Goal: Information Seeking & Learning: Learn about a topic

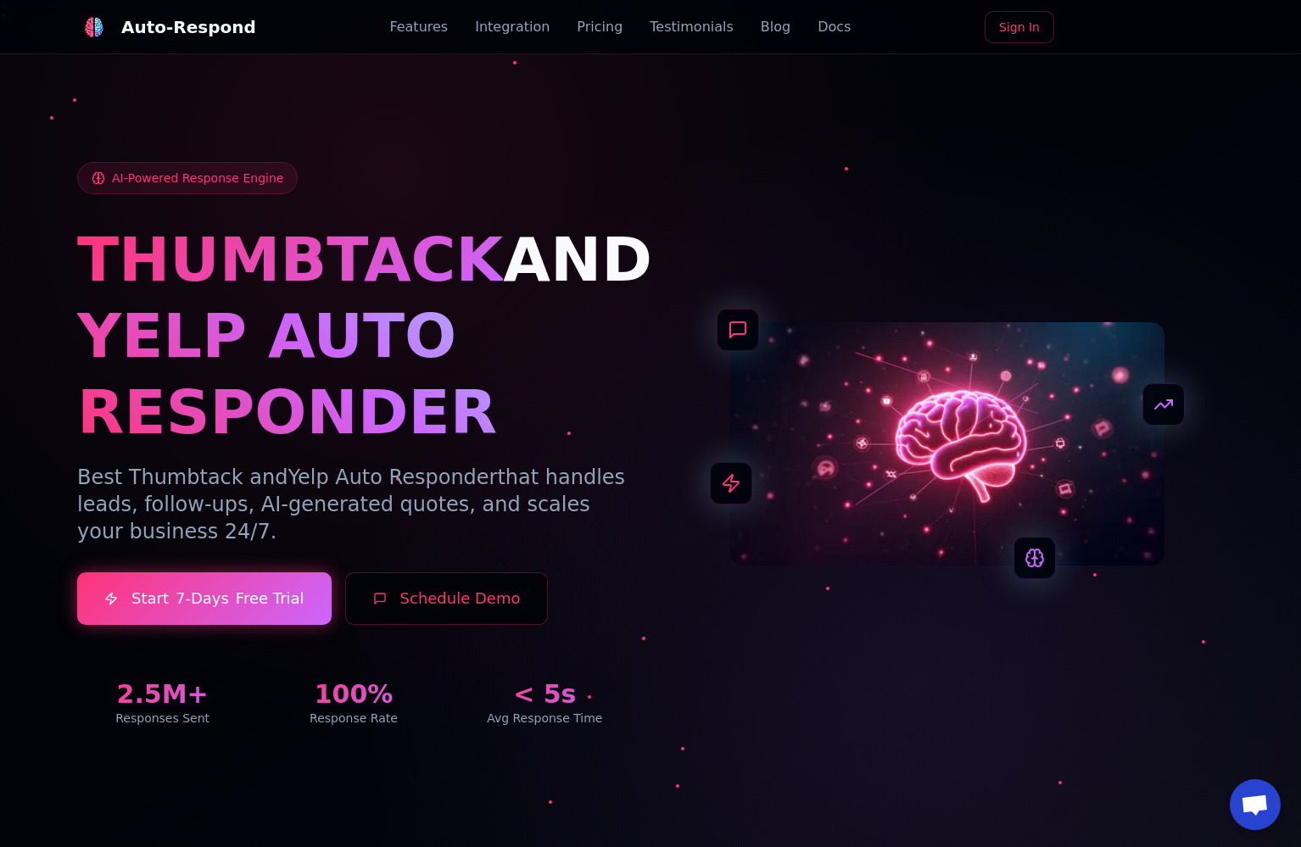
click at [587, 31] on link "Pricing" at bounding box center [600, 27] width 46 height 20
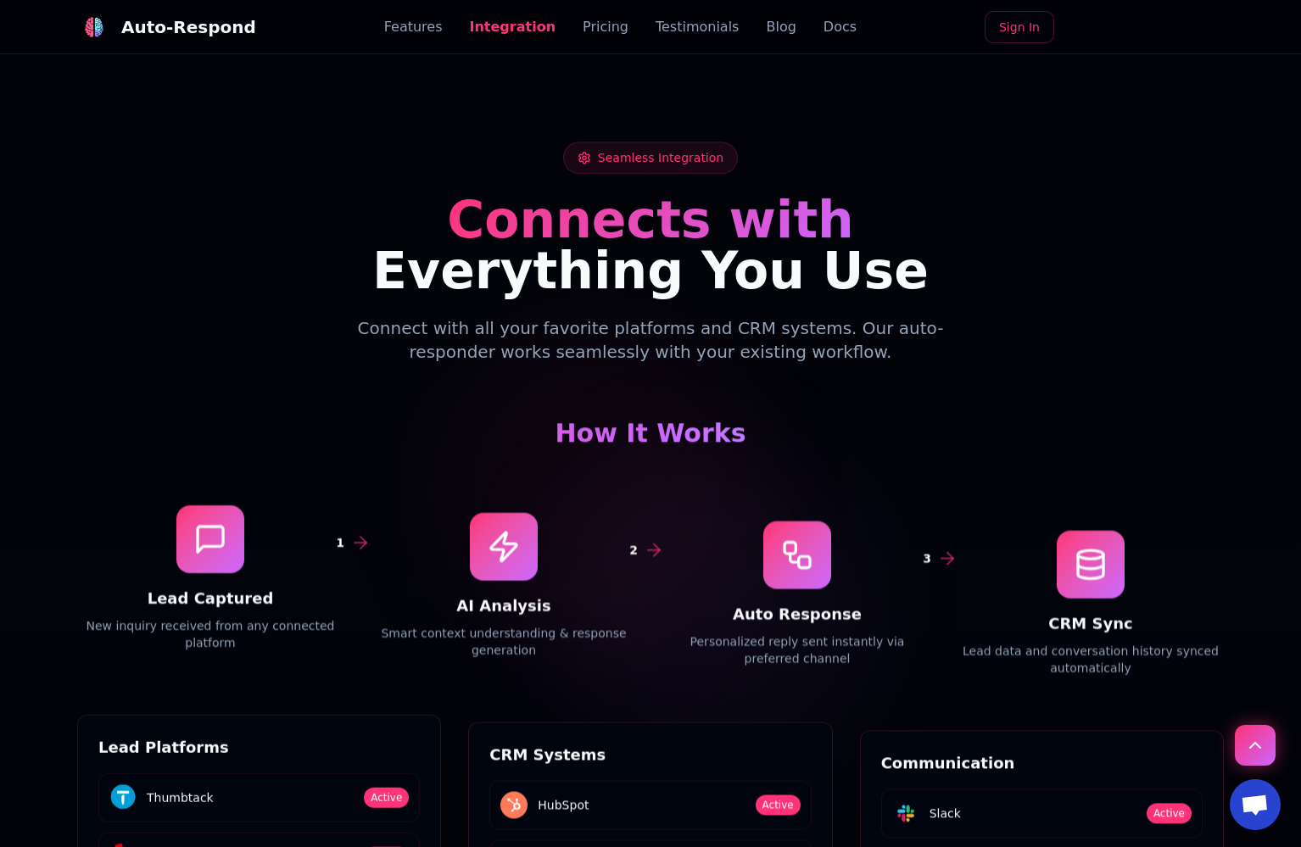
scroll to position [2189, 0]
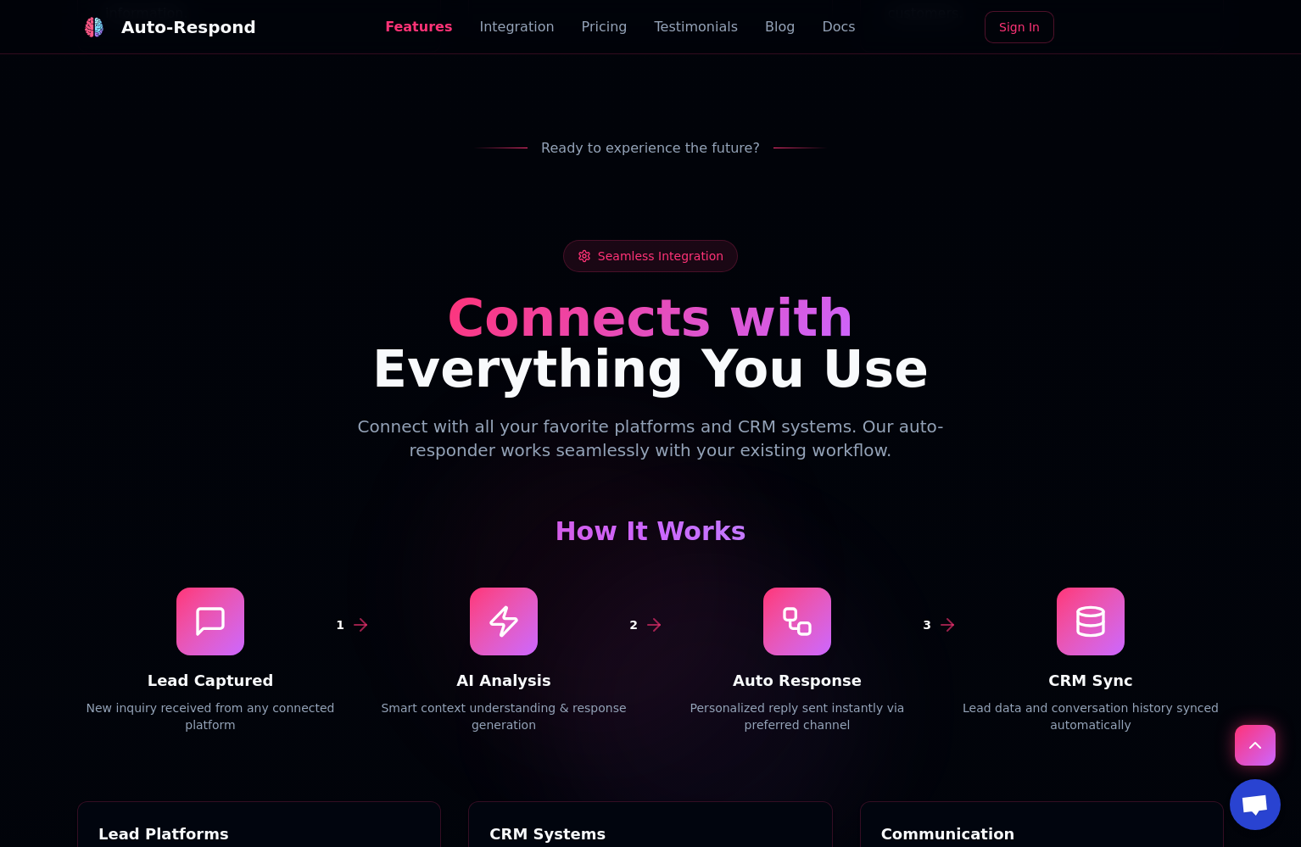
click at [765, 27] on link "Blog" at bounding box center [780, 27] width 30 height 20
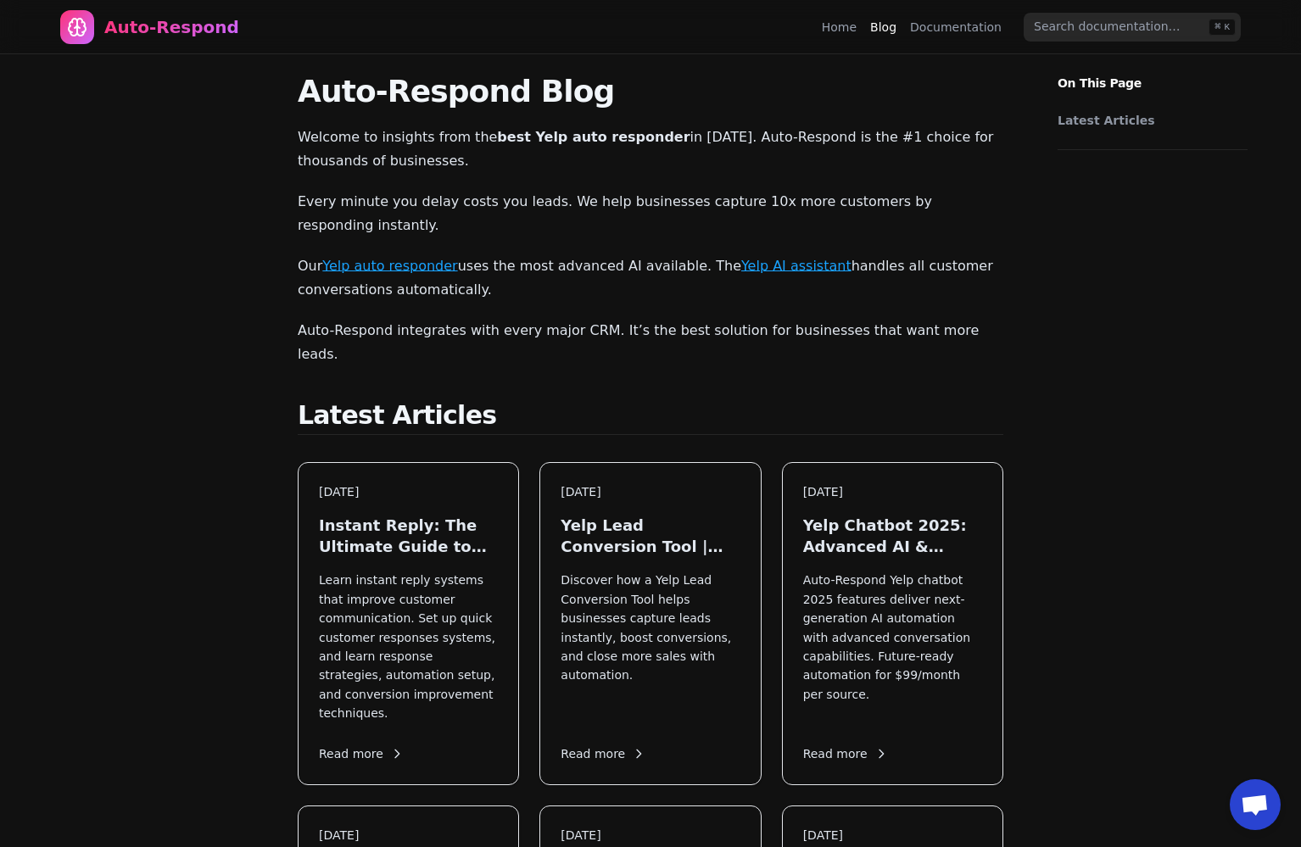
click at [958, 33] on link "Documentation" at bounding box center [956, 27] width 92 height 17
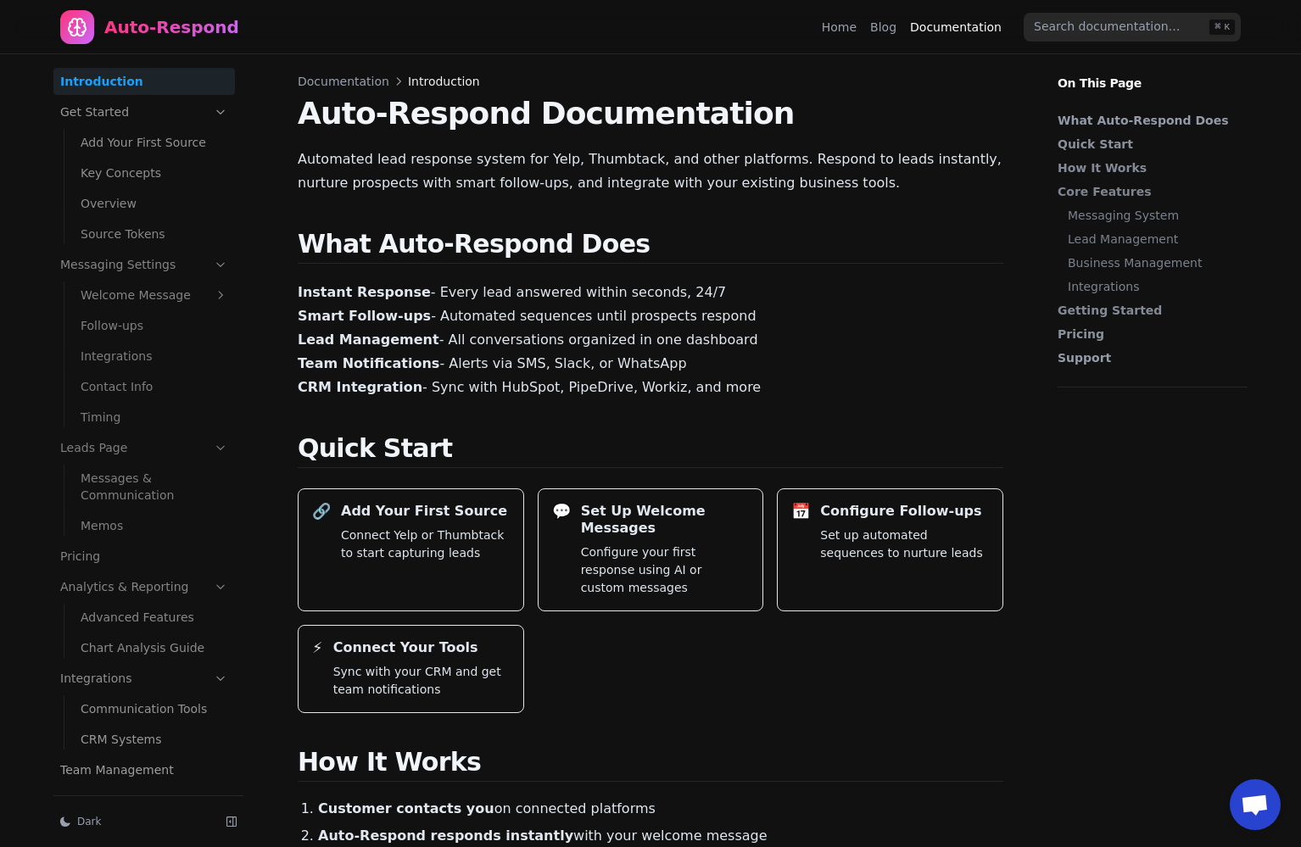
click at [131, 353] on link "Integrations" at bounding box center [154, 356] width 161 height 27
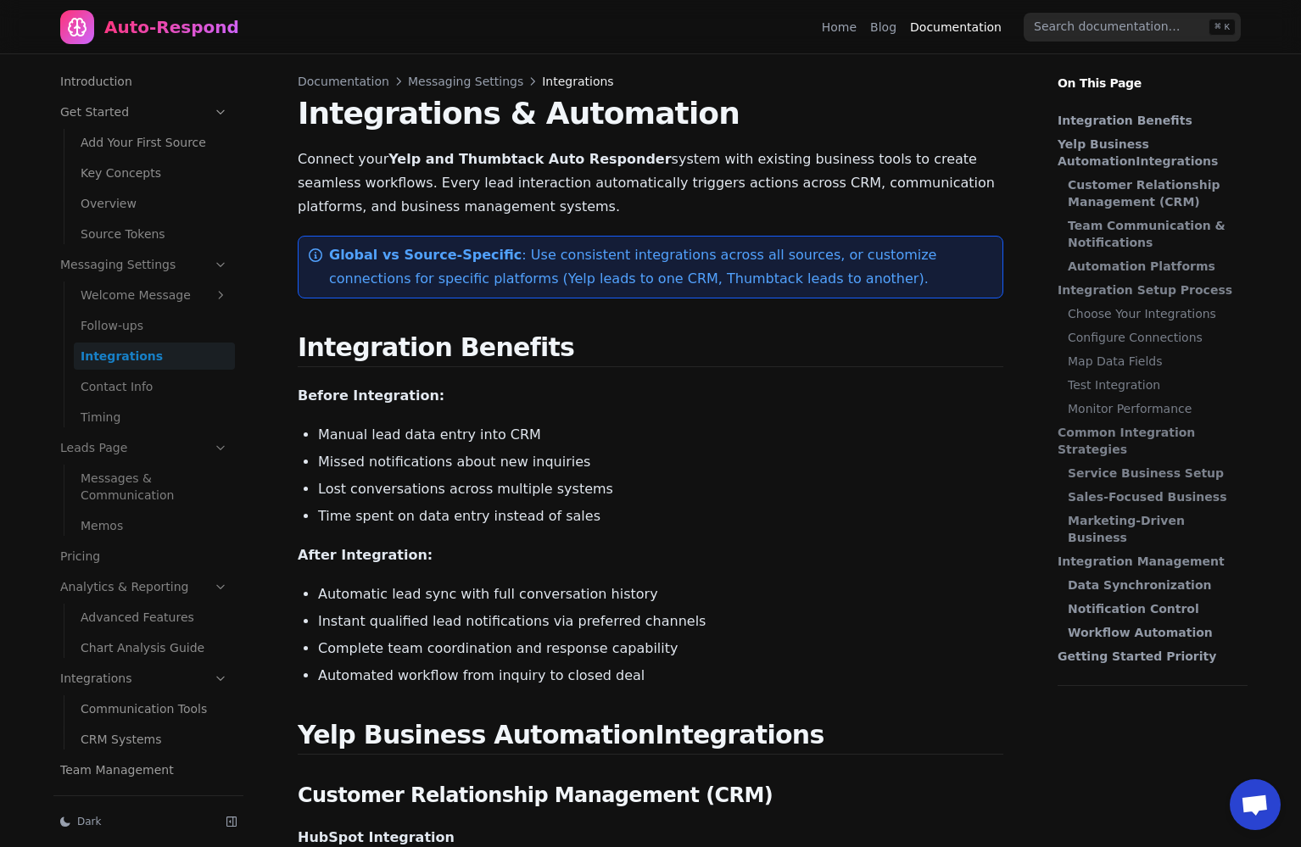
click at [838, 28] on link "Home" at bounding box center [839, 27] width 35 height 17
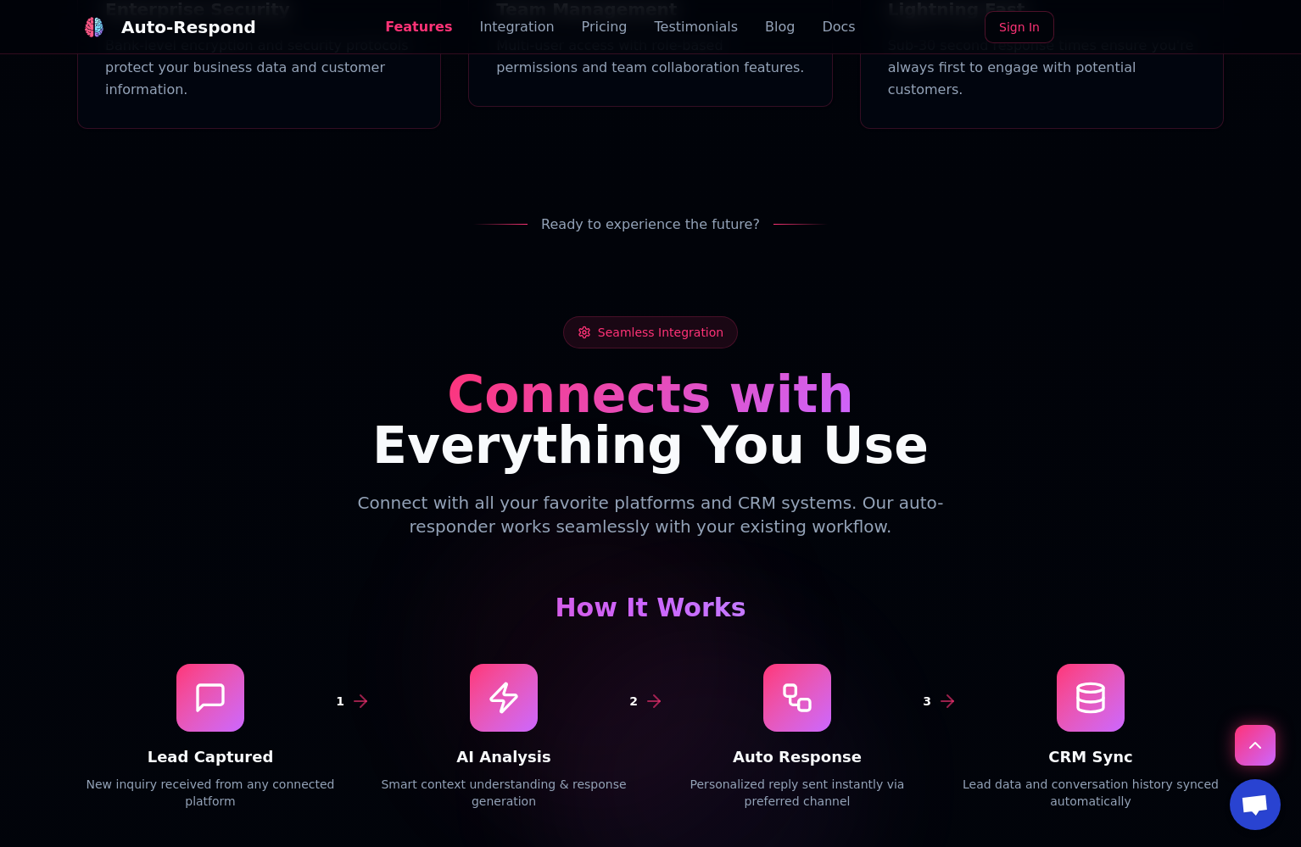
scroll to position [2002, 0]
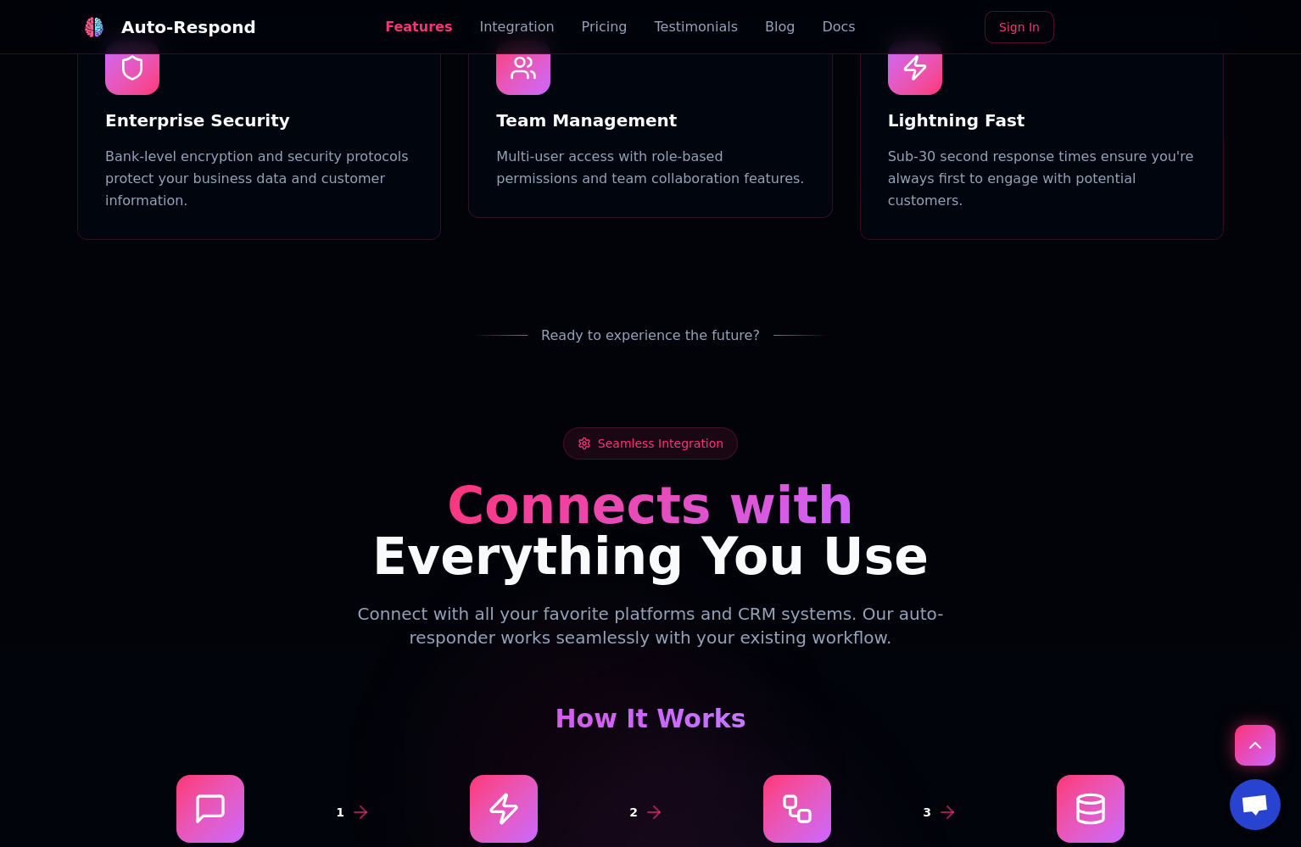
click at [822, 27] on link "Docs" at bounding box center [838, 27] width 33 height 20
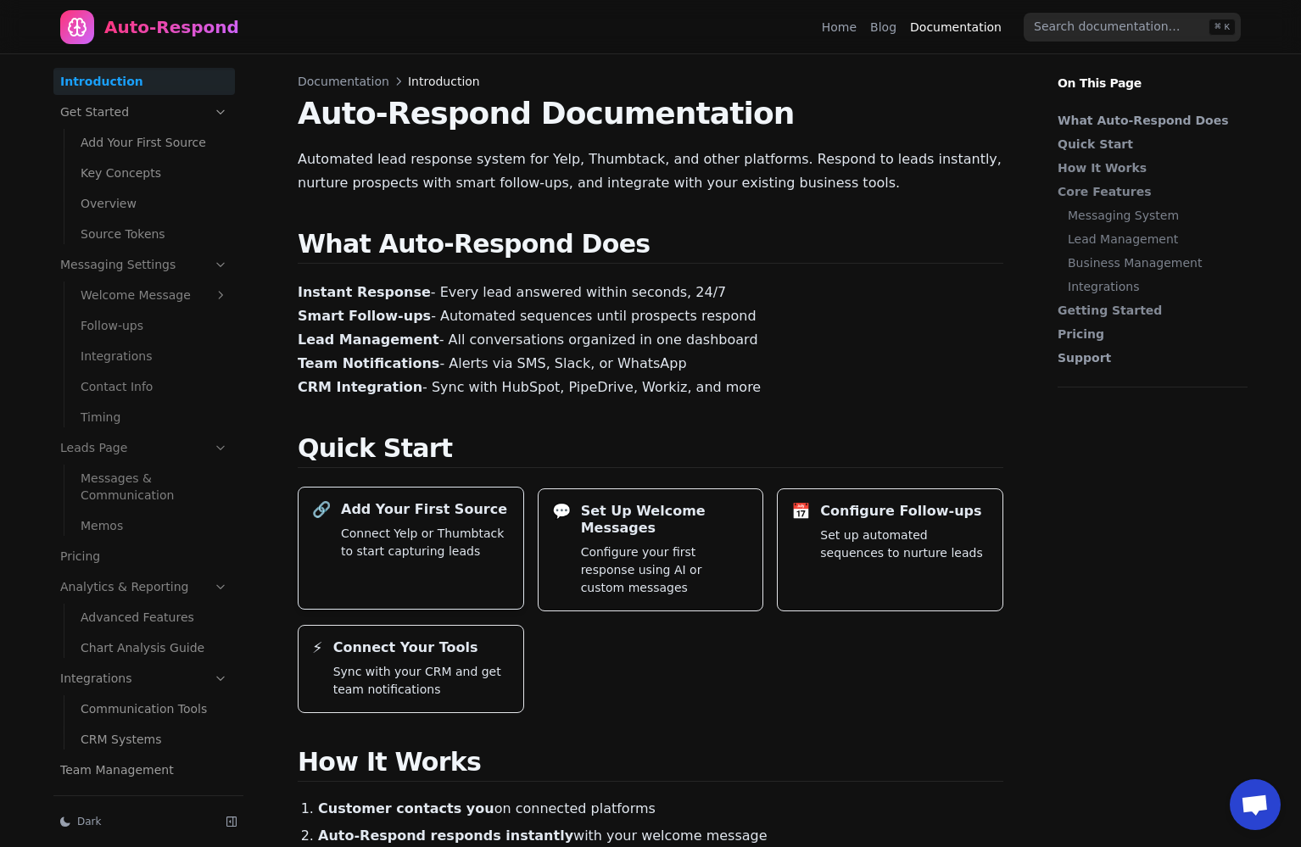
click at [433, 557] on p "Connect Yelp or Thumbtack to start capturing leads" at bounding box center [425, 543] width 169 height 36
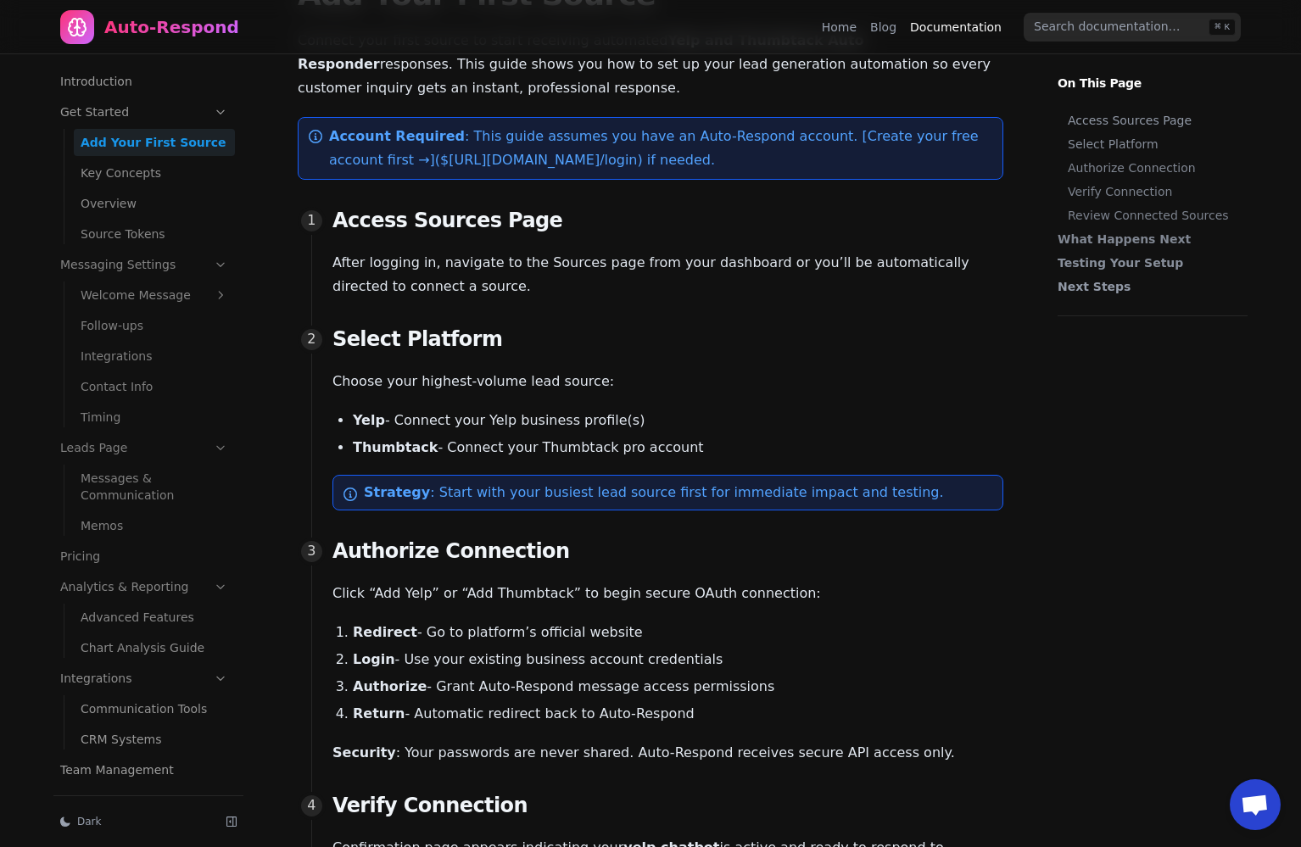
scroll to position [131, 0]
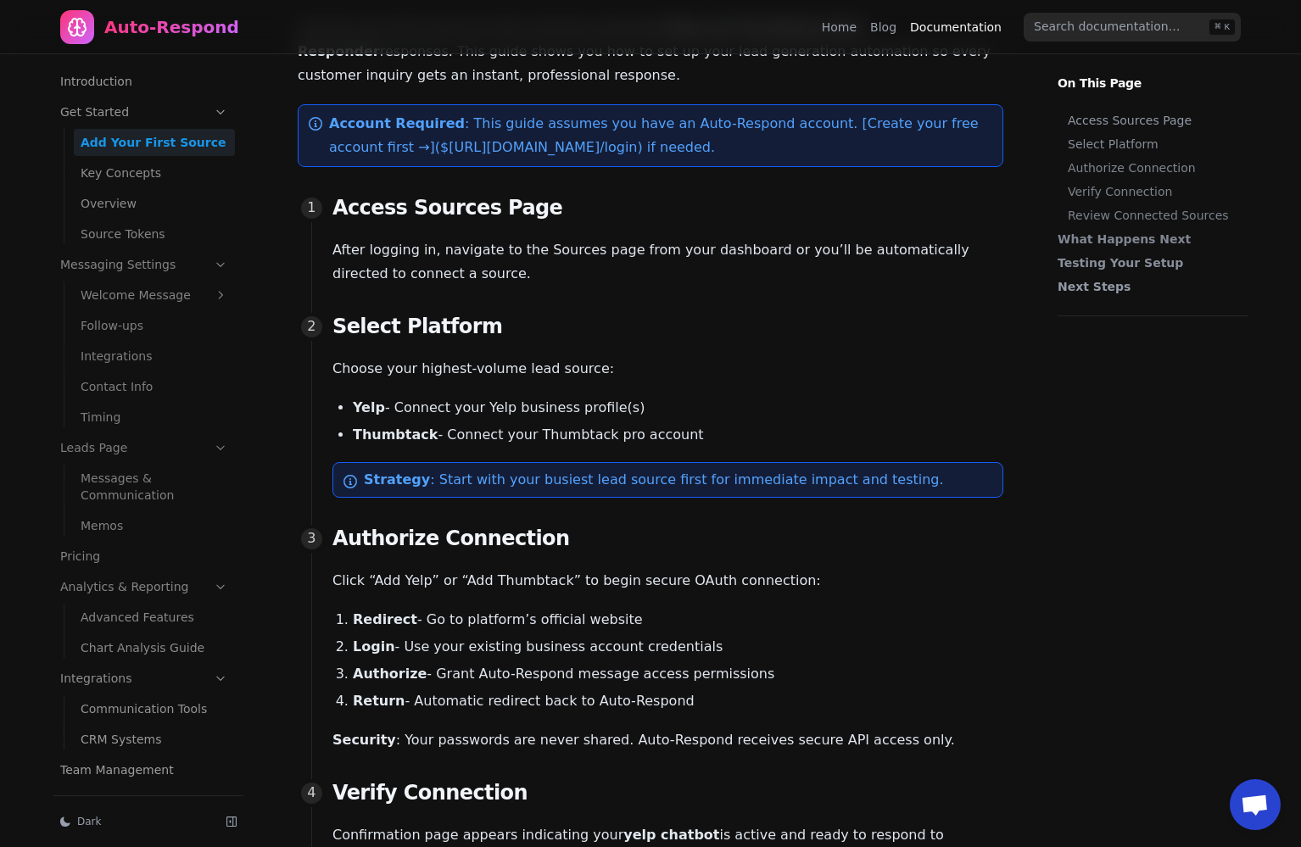
click at [143, 176] on link "Key Concepts" at bounding box center [154, 172] width 161 height 27
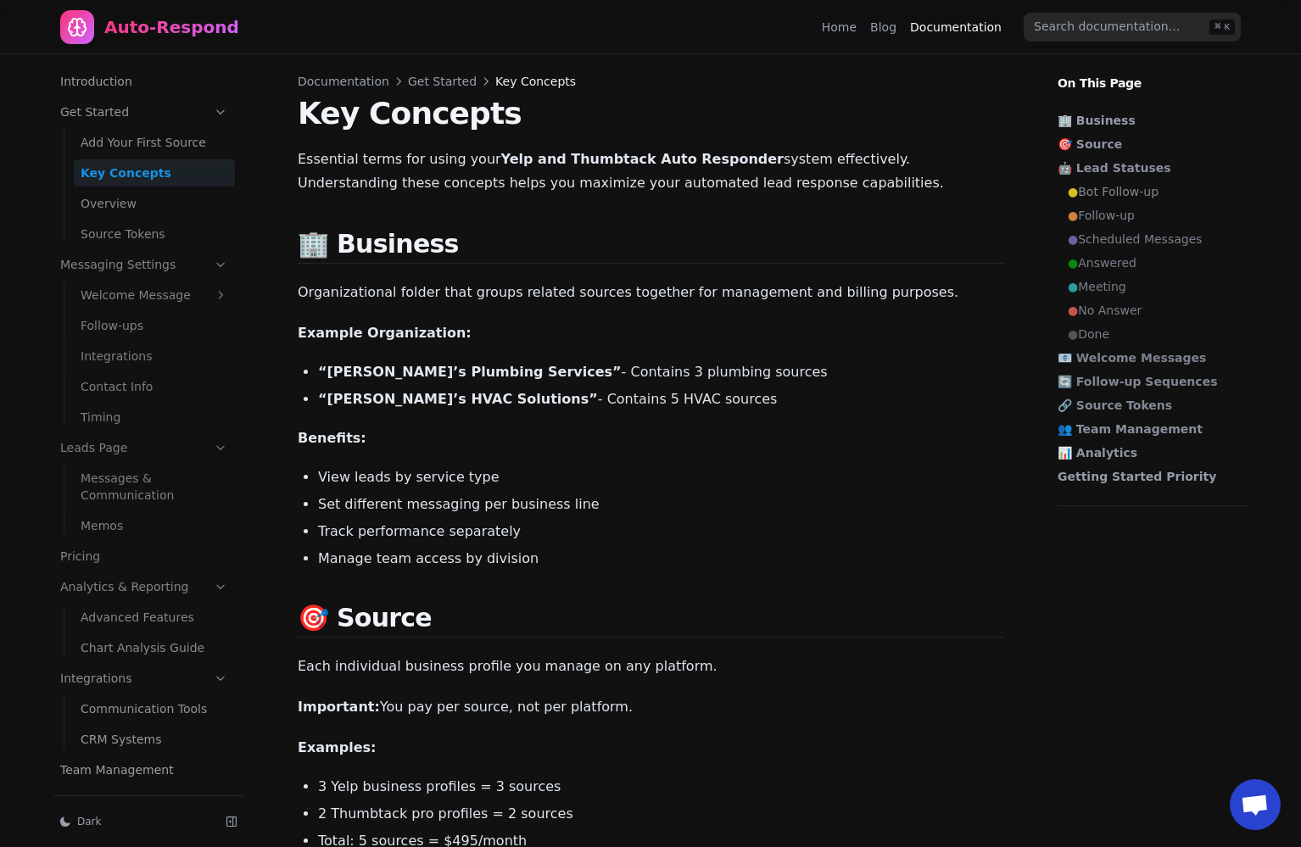
click at [126, 210] on link "Overview" at bounding box center [154, 203] width 161 height 27
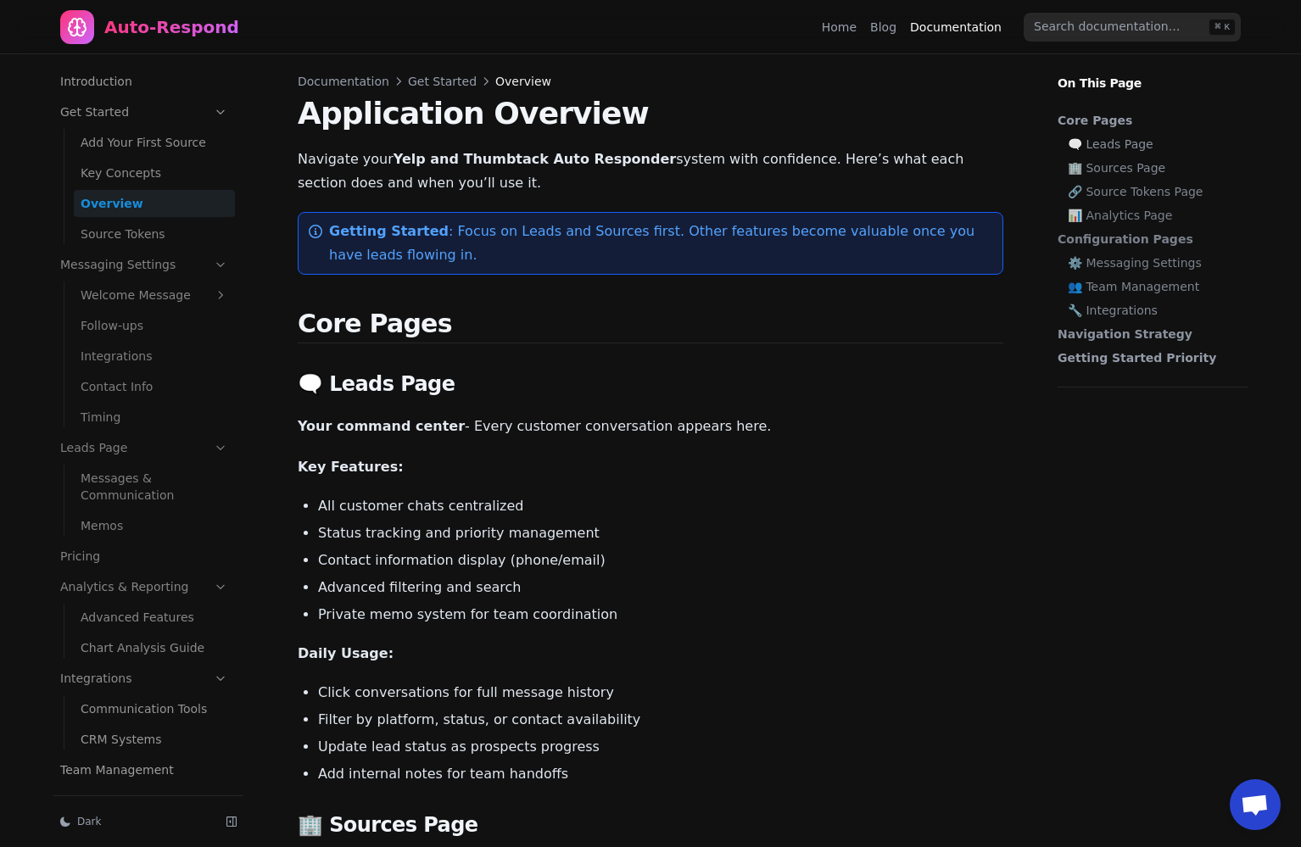
click at [143, 269] on link "Messaging Settings" at bounding box center [144, 264] width 182 height 27
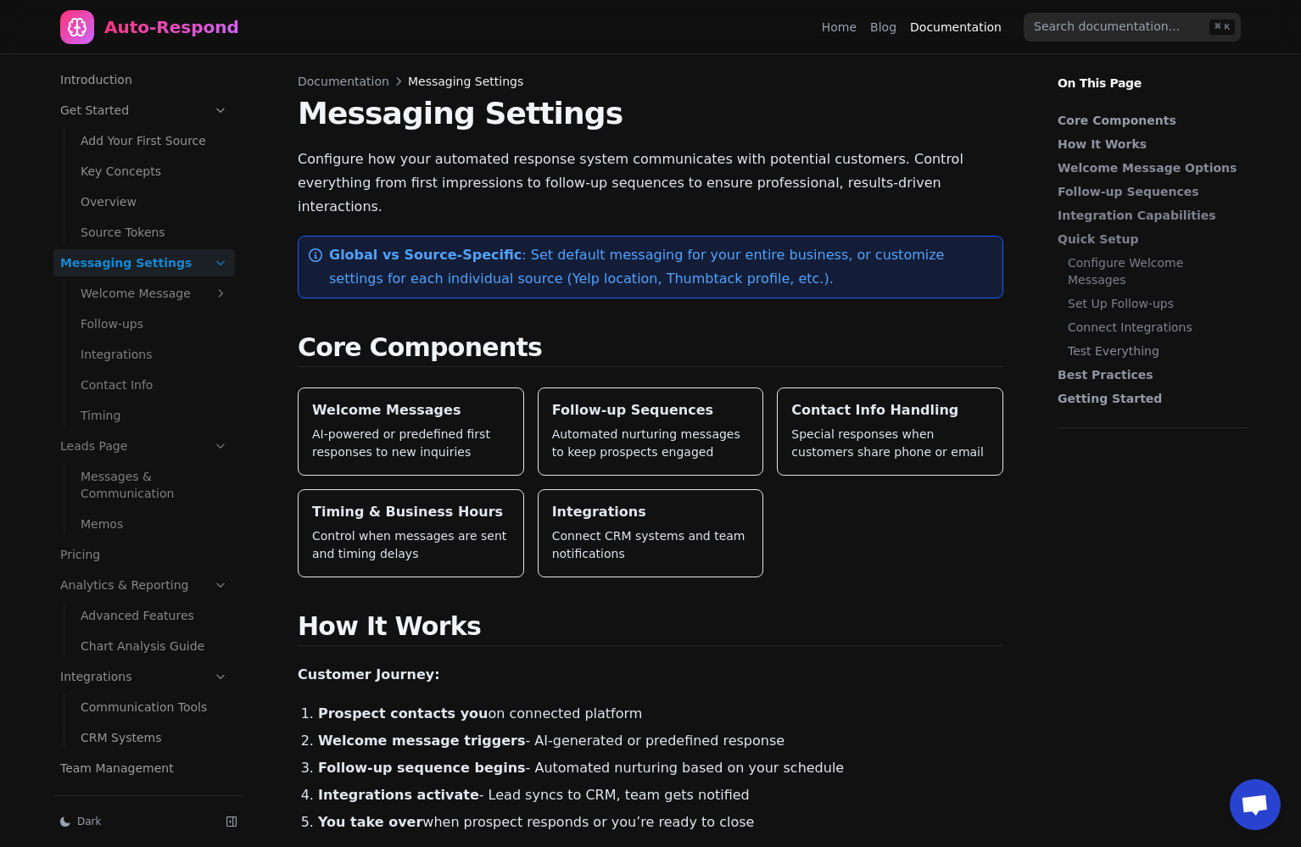
scroll to position [2, 0]
click at [75, 555] on link "Pricing" at bounding box center [144, 554] width 182 height 27
